Goal: Navigation & Orientation: Find specific page/section

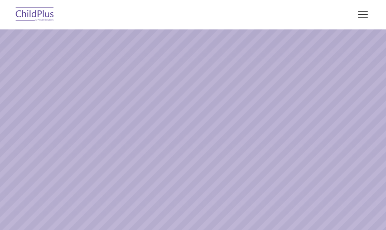
select select "MEDIUM"
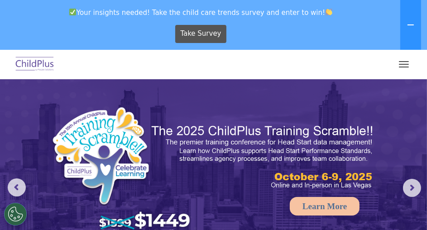
scroll to position [4, 0]
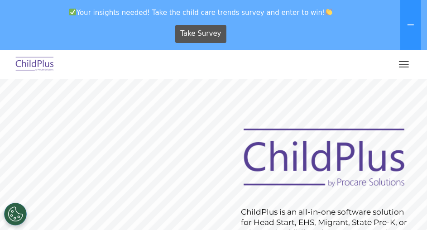
click at [403, 65] on button "button" at bounding box center [403, 64] width 19 height 14
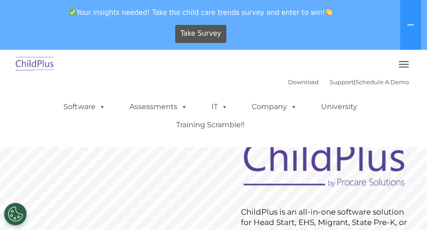
click at [401, 63] on button "button" at bounding box center [403, 64] width 19 height 14
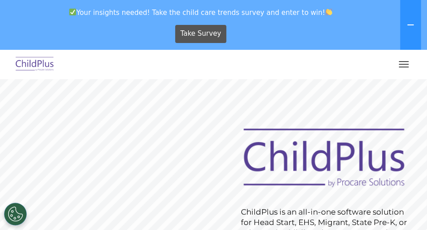
click at [401, 63] on button "button" at bounding box center [403, 64] width 19 height 14
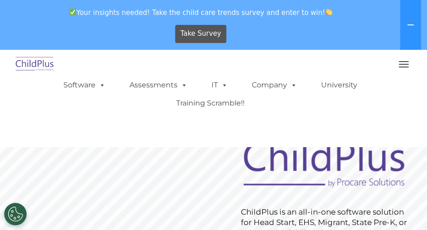
scroll to position [23, 0]
click at [212, 104] on link "Training Scramble!!" at bounding box center [210, 102] width 86 height 18
